Goal: Task Accomplishment & Management: Use online tool/utility

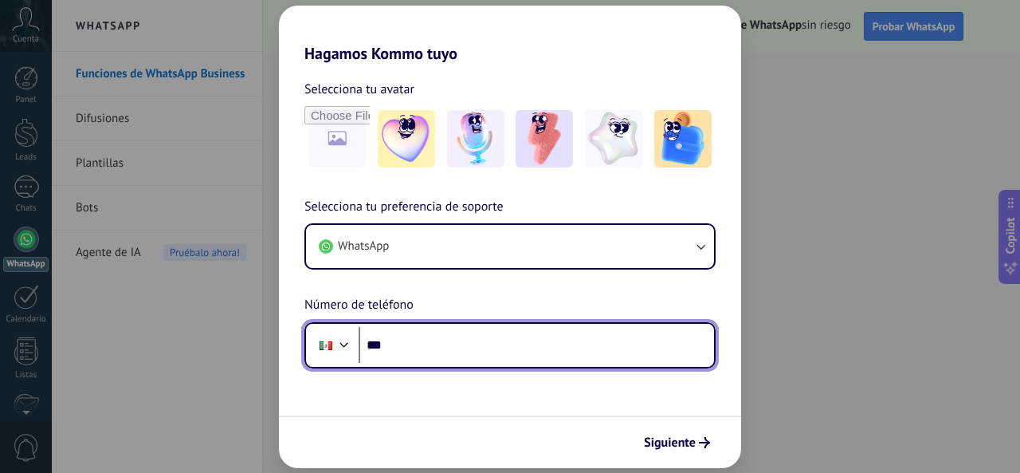
click at [499, 346] on input "***" at bounding box center [536, 345] width 355 height 37
type input "**********"
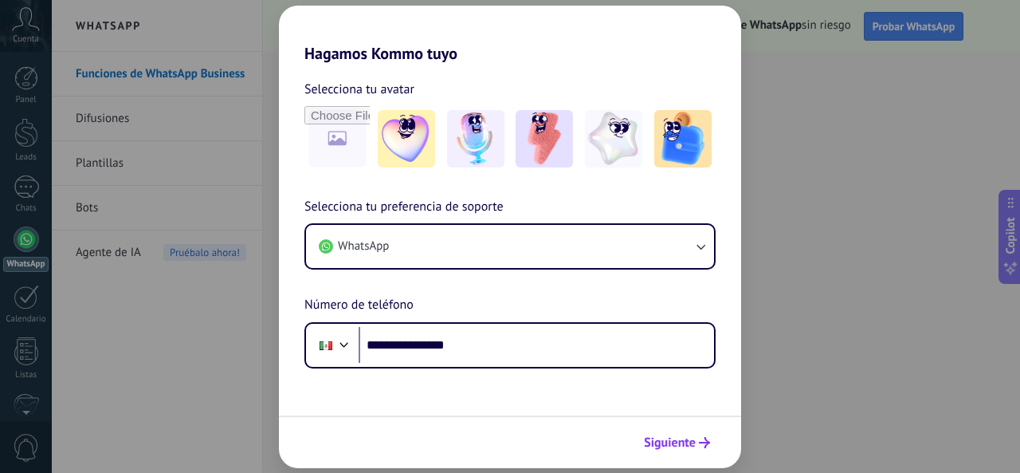
click at [704, 441] on icon "submit" at bounding box center [704, 442] width 11 height 11
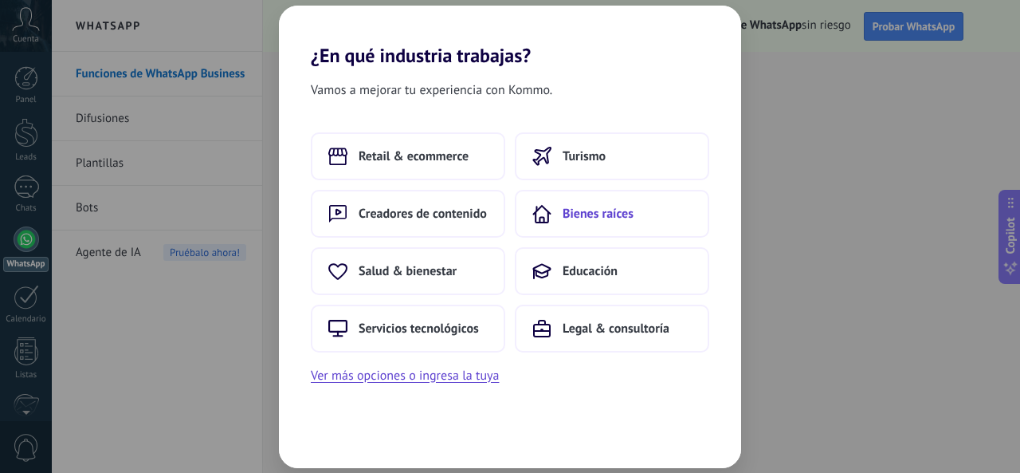
click at [561, 209] on button "Bienes raíces" at bounding box center [612, 214] width 194 height 48
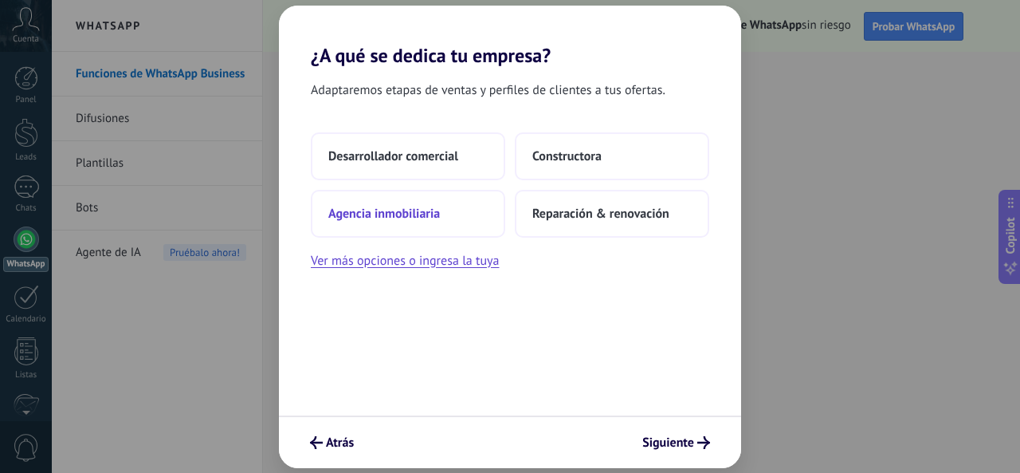
click at [453, 210] on button "Agencia inmobiliaria" at bounding box center [408, 214] width 194 height 48
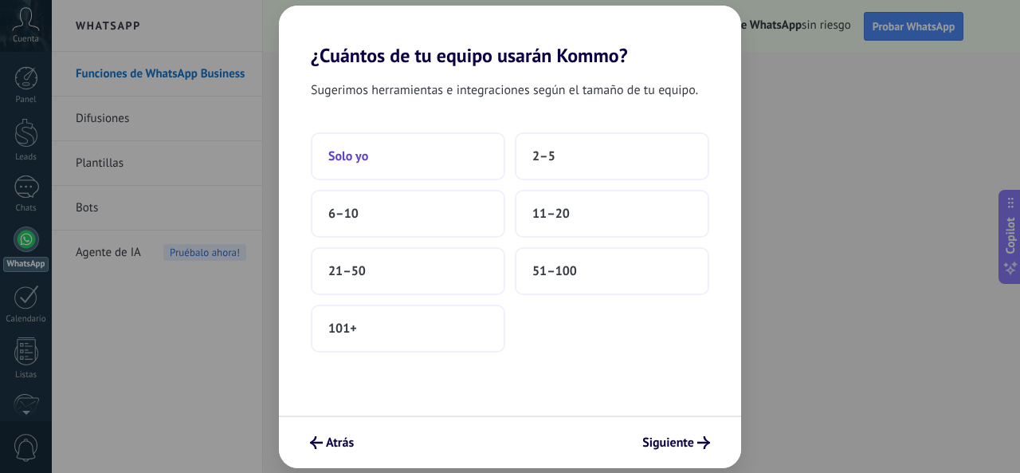
click at [414, 163] on button "Solo yo" at bounding box center [408, 156] width 194 height 48
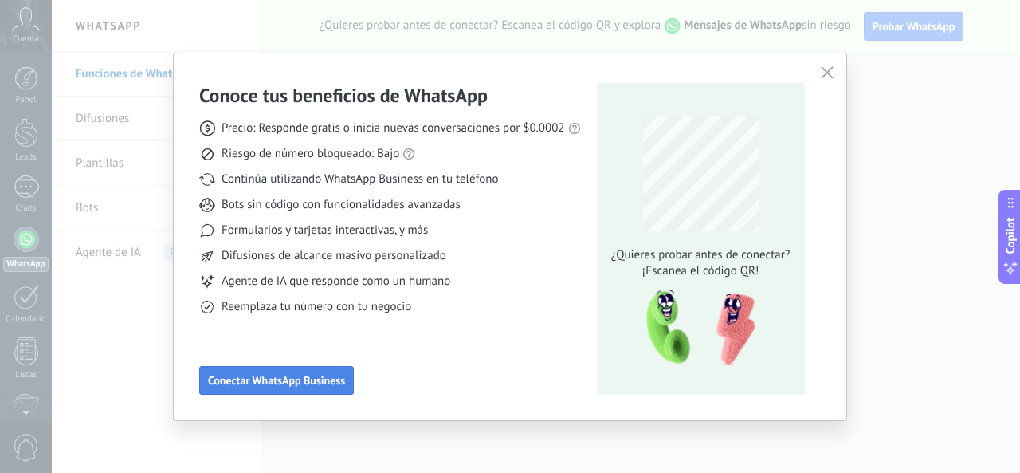
click at [334, 375] on span "Conectar WhatsApp Business" at bounding box center [276, 380] width 137 height 11
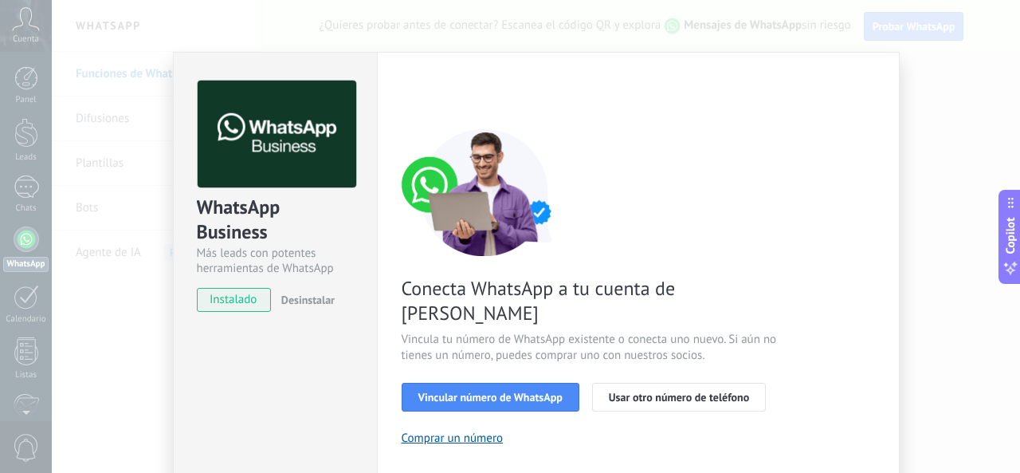
click at [257, 300] on span "instalado" at bounding box center [234, 300] width 73 height 24
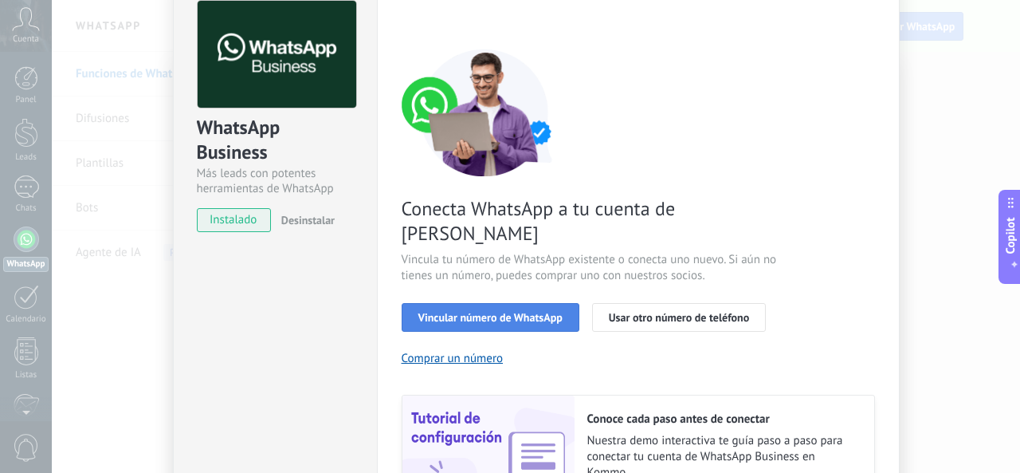
click at [539, 312] on span "Vincular número de WhatsApp" at bounding box center [490, 317] width 144 height 11
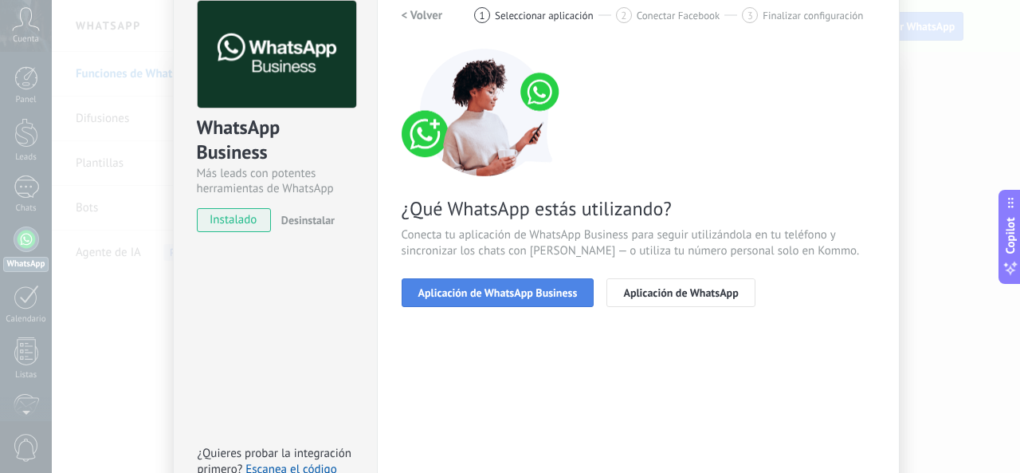
click at [538, 293] on span "Aplicación de WhatsApp Business" at bounding box center [497, 292] width 159 height 11
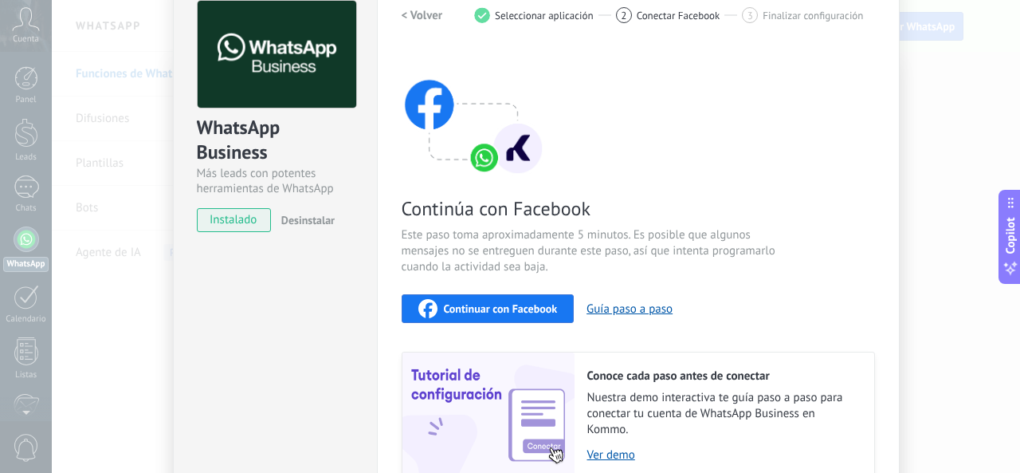
click at [528, 315] on div "Continuar con Facebook" at bounding box center [487, 308] width 139 height 19
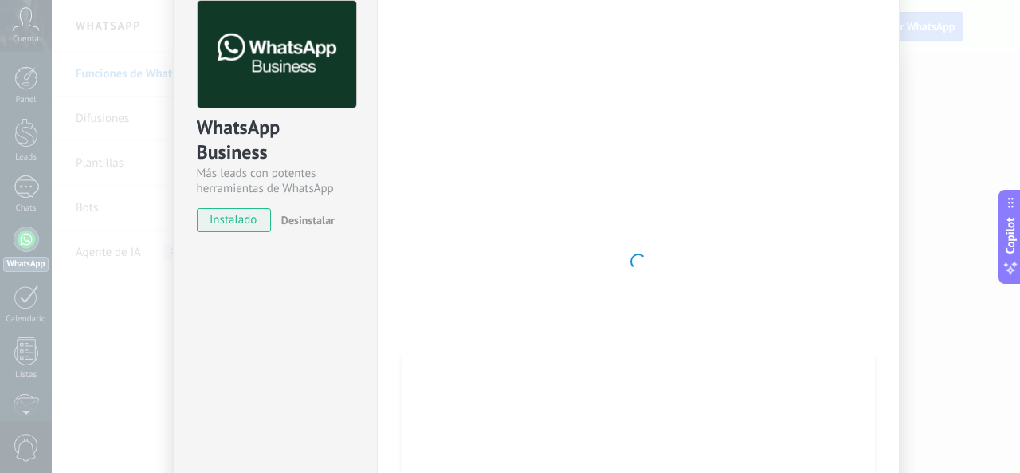
click at [596, 275] on div at bounding box center [638, 261] width 473 height 521
click at [548, 289] on div at bounding box center [638, 261] width 473 height 521
click at [536, 234] on div at bounding box center [638, 261] width 473 height 521
drag, startPoint x: 534, startPoint y: 235, endPoint x: 478, endPoint y: 233, distance: 55.8
click at [532, 235] on div at bounding box center [638, 261] width 473 height 521
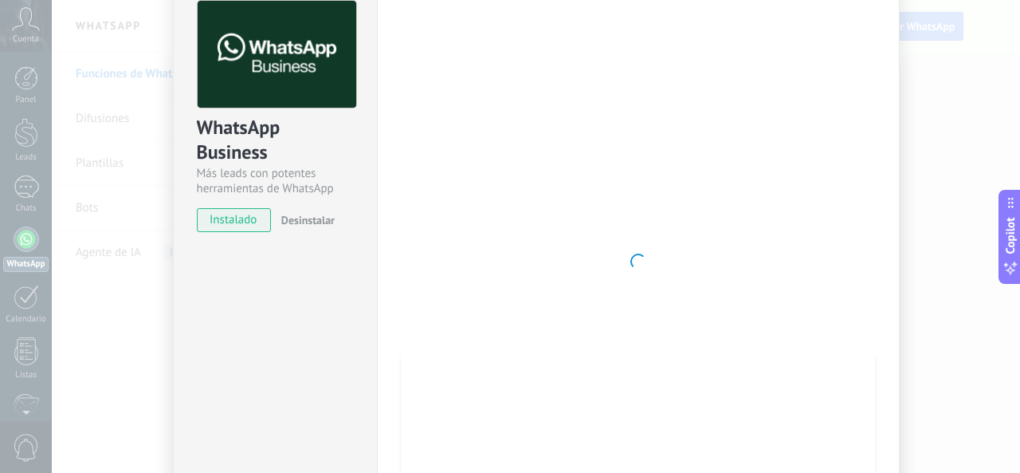
click at [301, 235] on div "WhatsApp Business Más leads con potentes herramientas de WhatsApp instalado Des…" at bounding box center [275, 109] width 203 height 272
click at [642, 191] on div at bounding box center [638, 261] width 473 height 521
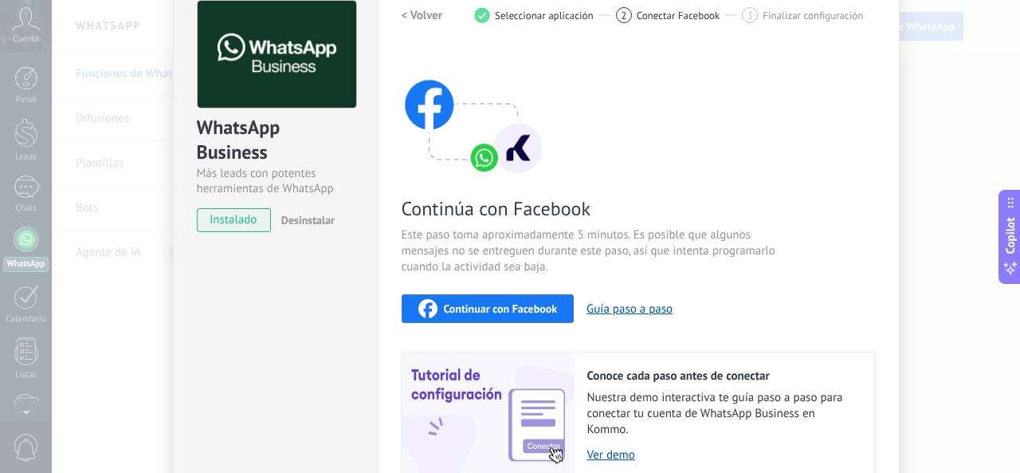
click at [500, 300] on div "Continuar con Facebook" at bounding box center [487, 308] width 139 height 19
